Goal: Task Accomplishment & Management: Manage account settings

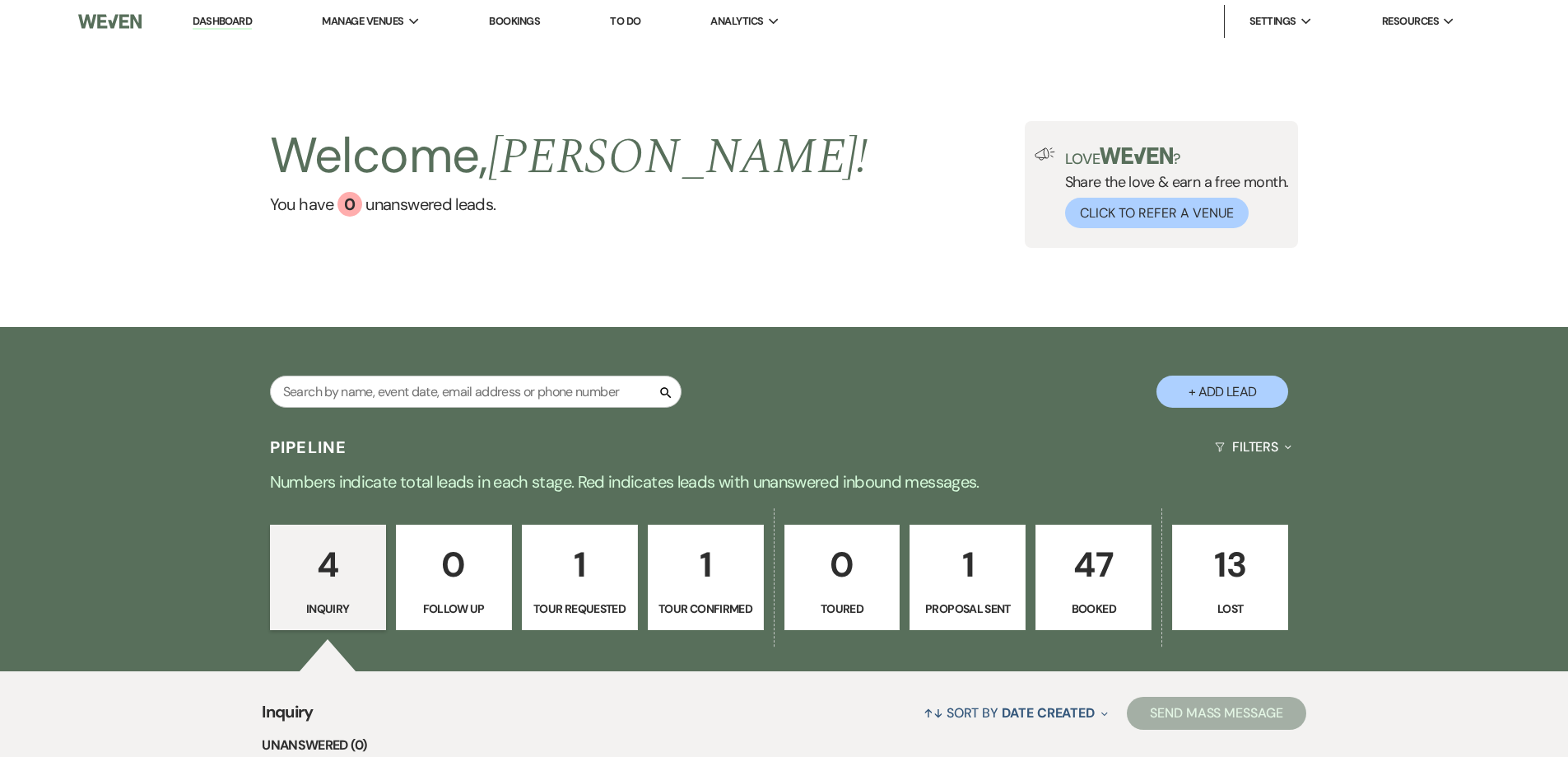
click at [1102, 554] on p "47" at bounding box center [1094, 564] width 95 height 55
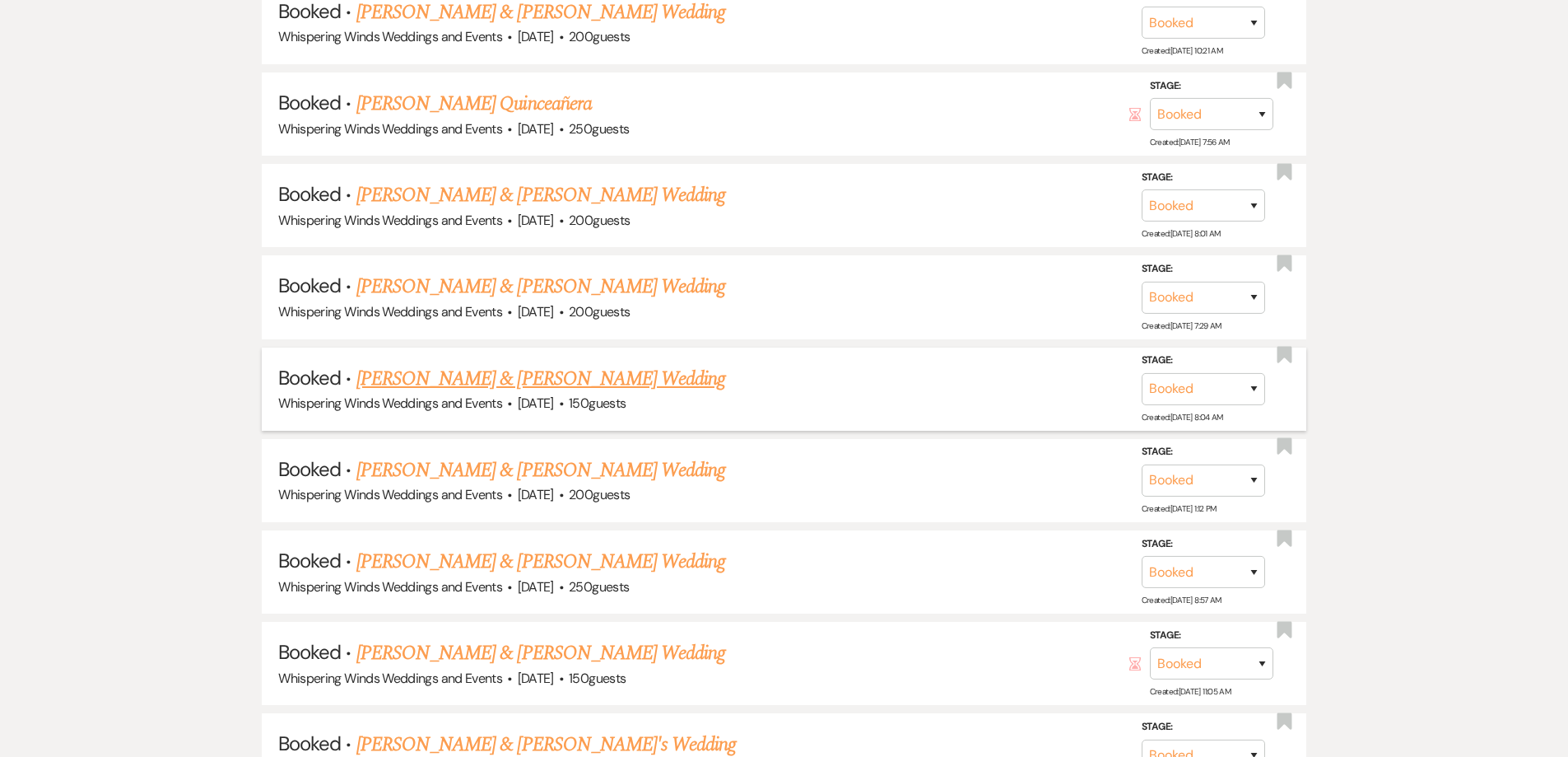
scroll to position [906, 0]
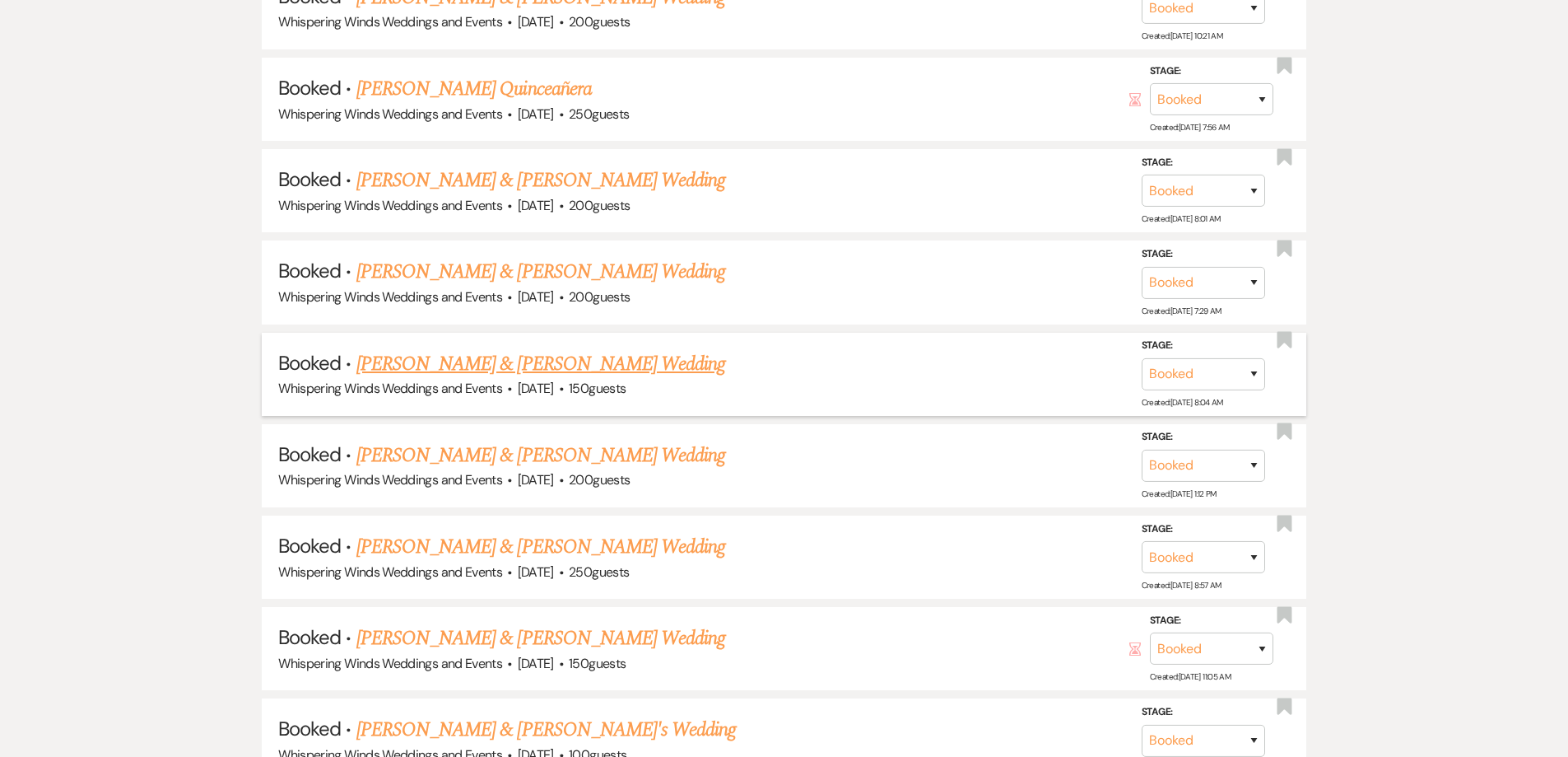
click at [599, 367] on link "[PERSON_NAME] & [PERSON_NAME] Wedding" at bounding box center [540, 364] width 368 height 29
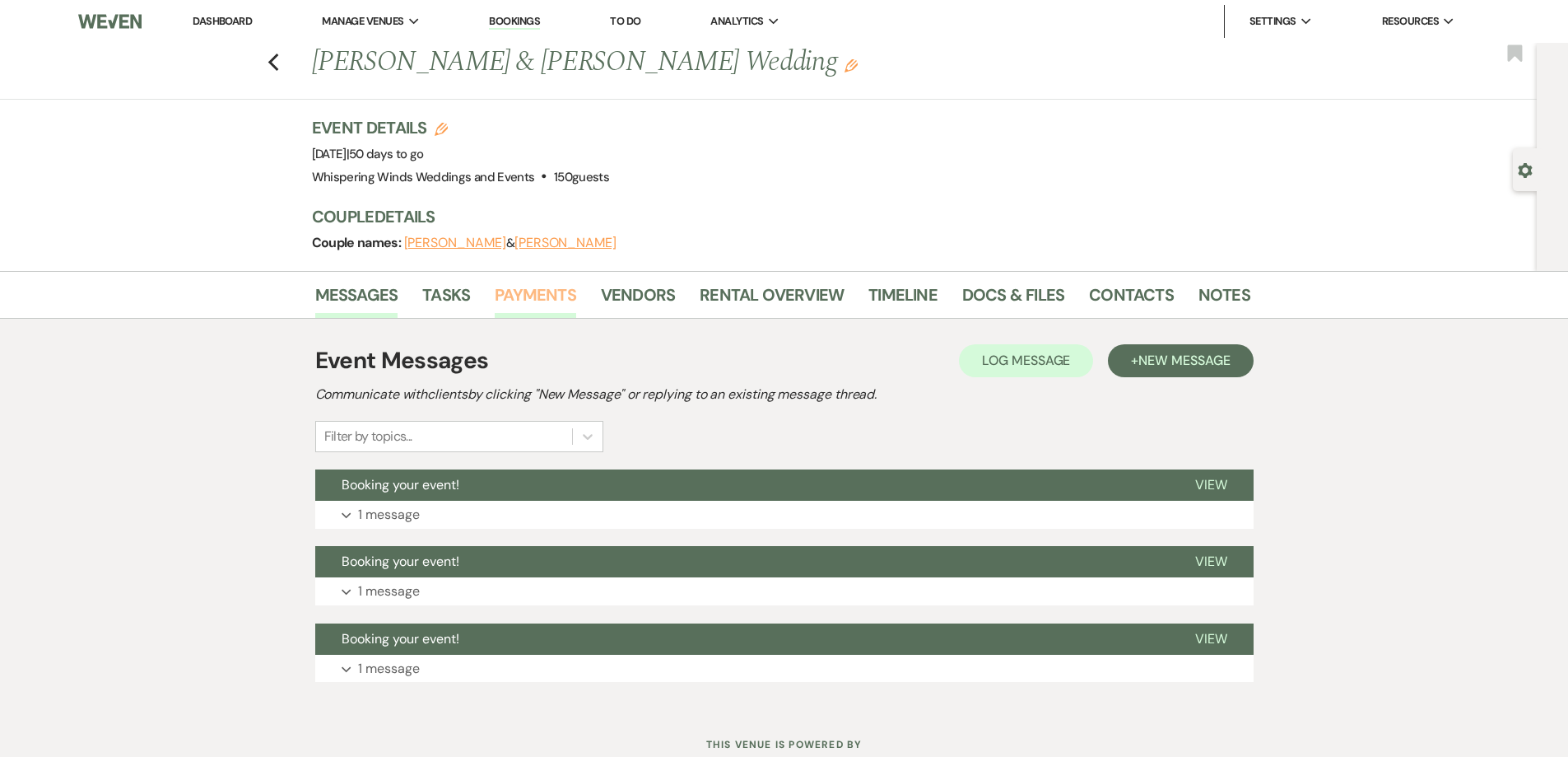
click at [527, 298] on link "Payments" at bounding box center [535, 300] width 81 height 37
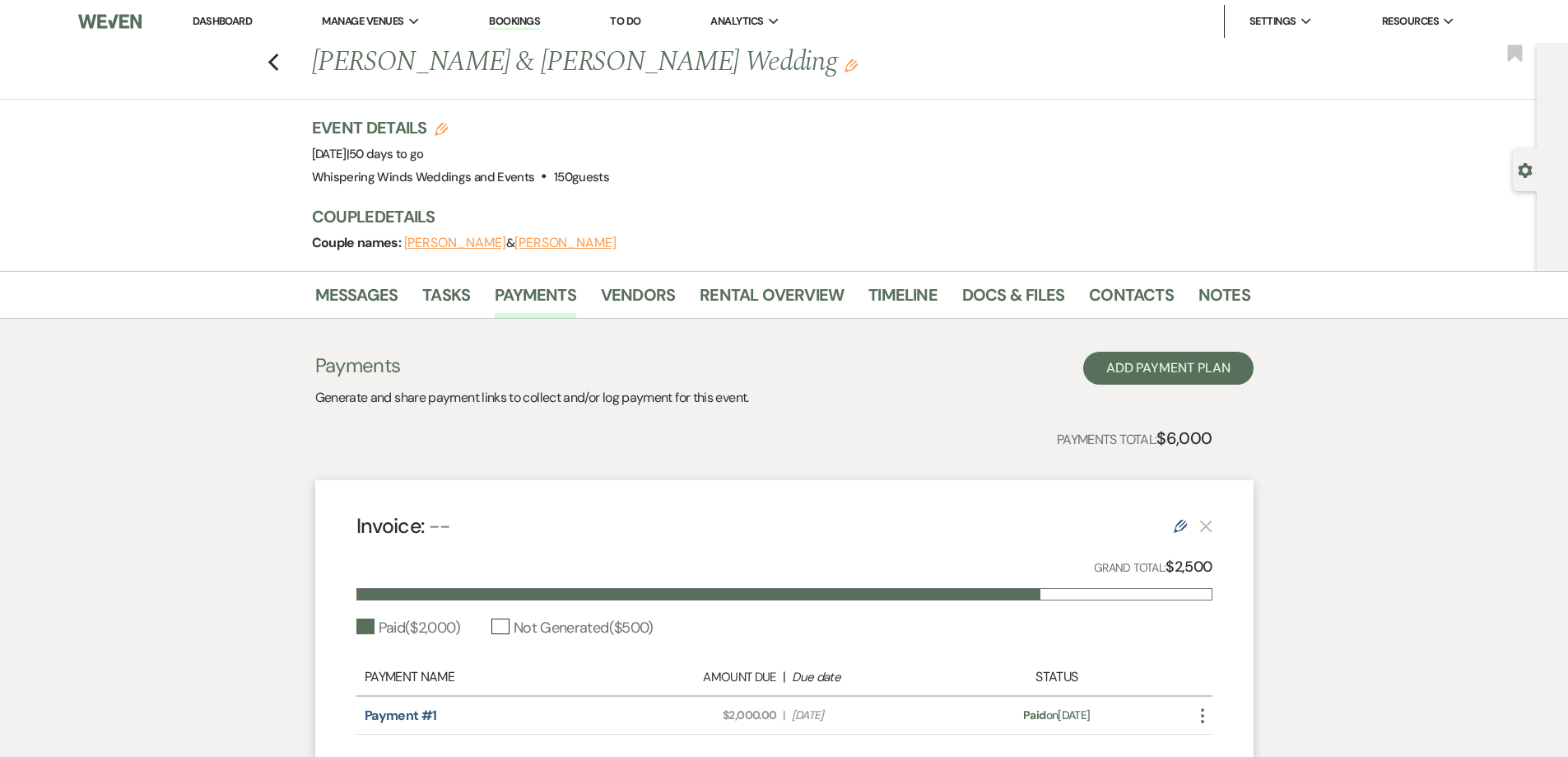
click at [518, 21] on link "Bookings" at bounding box center [514, 21] width 51 height 16
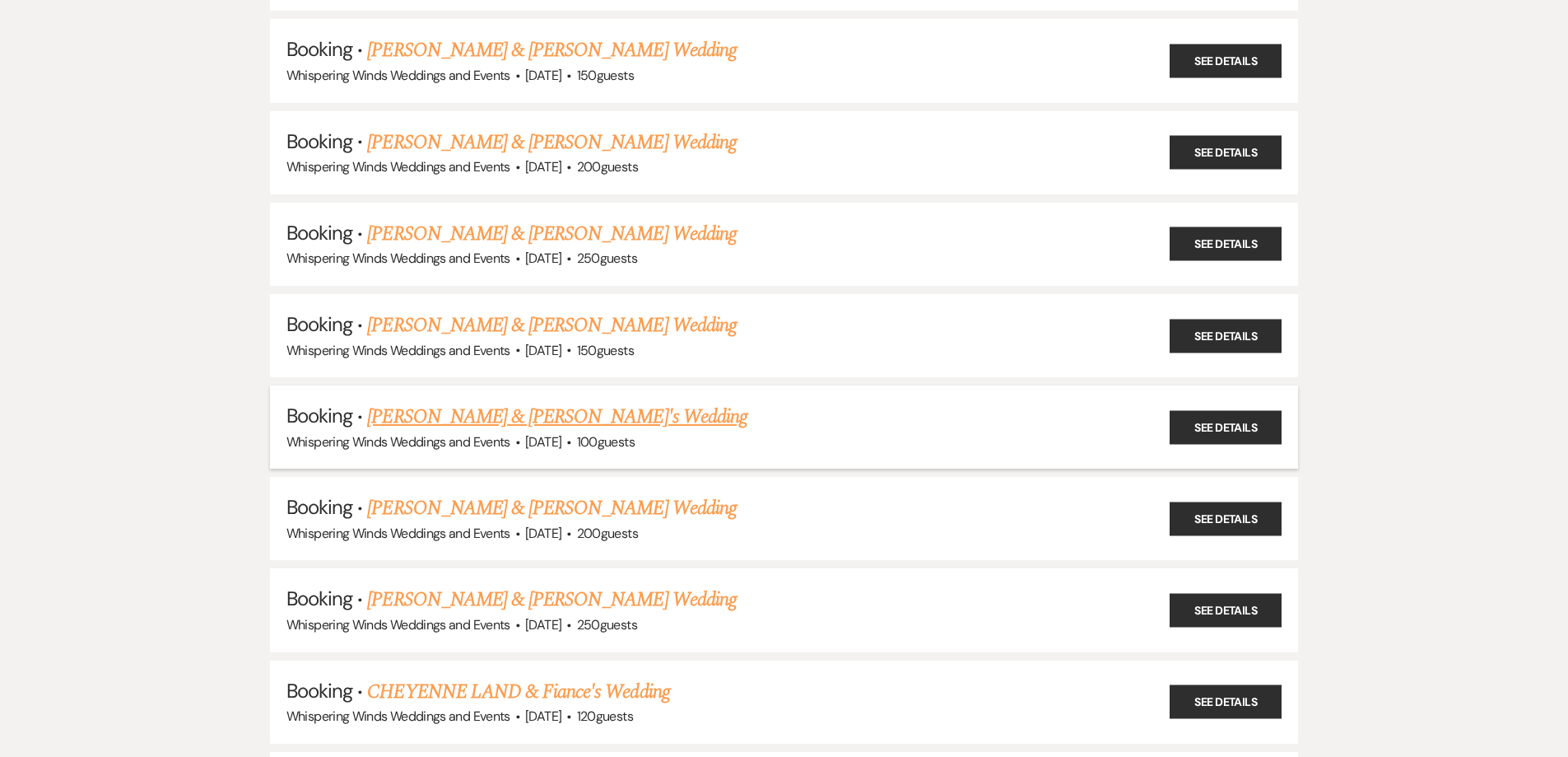
scroll to position [494, 0]
